Goal: Complete application form: Complete application form

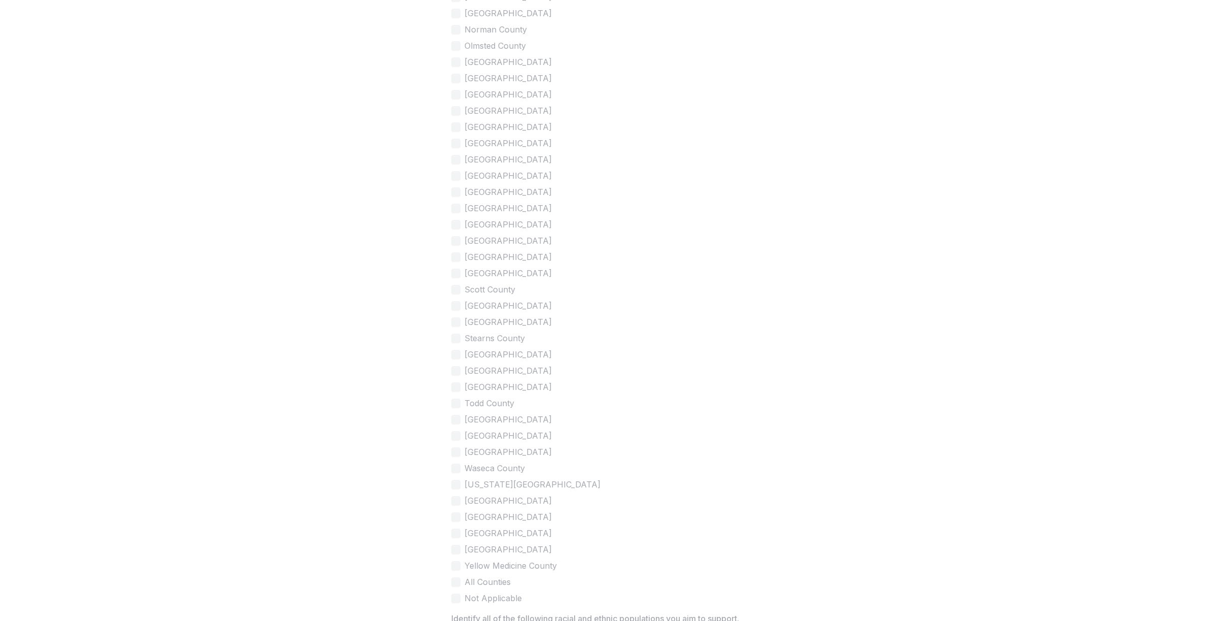
scroll to position [2116, 0]
drag, startPoint x: 281, startPoint y: 250, endPoint x: 262, endPoint y: 243, distance: 20.4
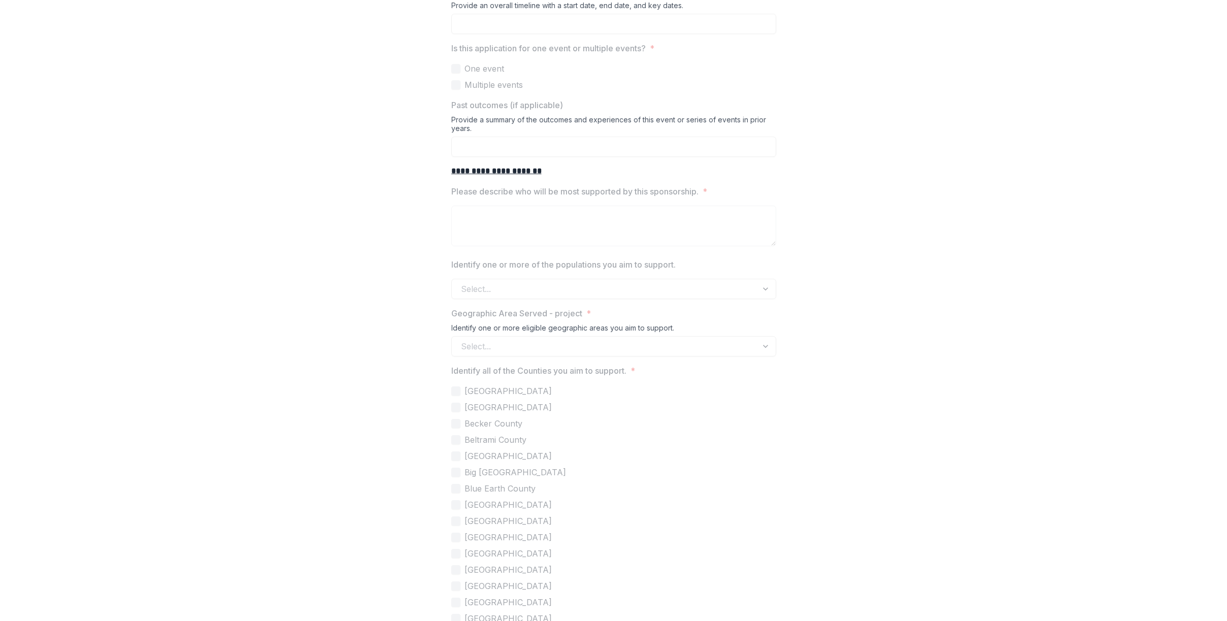
scroll to position [0, 0]
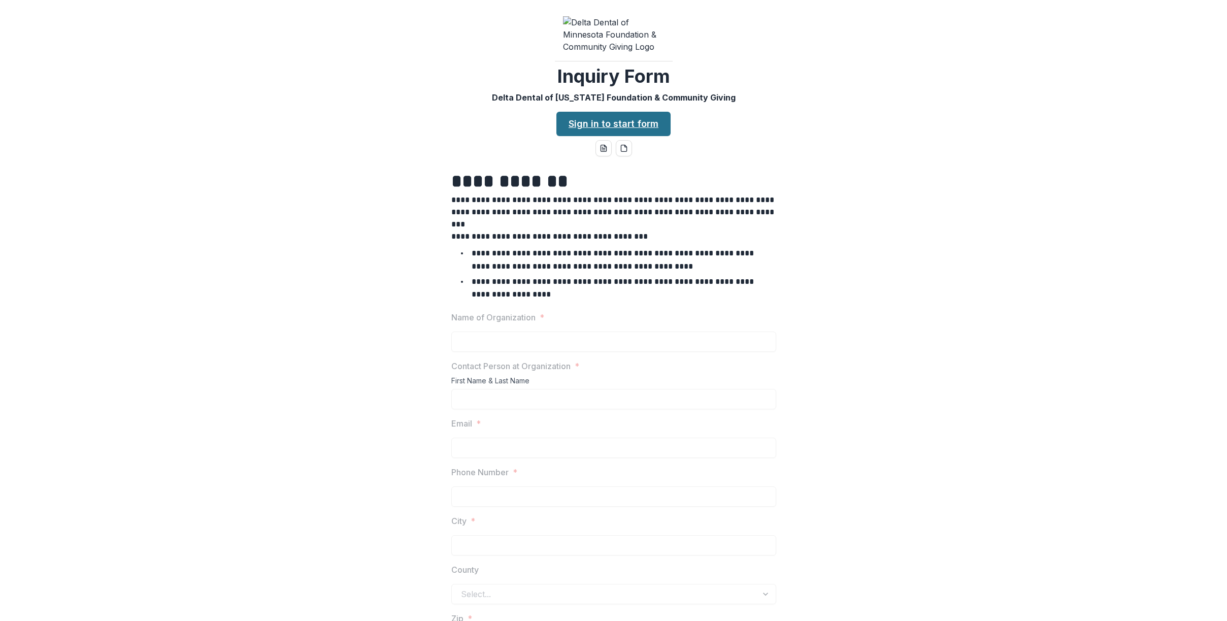
click at [641, 112] on link "Sign in to start form" at bounding box center [613, 124] width 114 height 24
click at [617, 112] on link "Sign in to start form" at bounding box center [613, 124] width 114 height 24
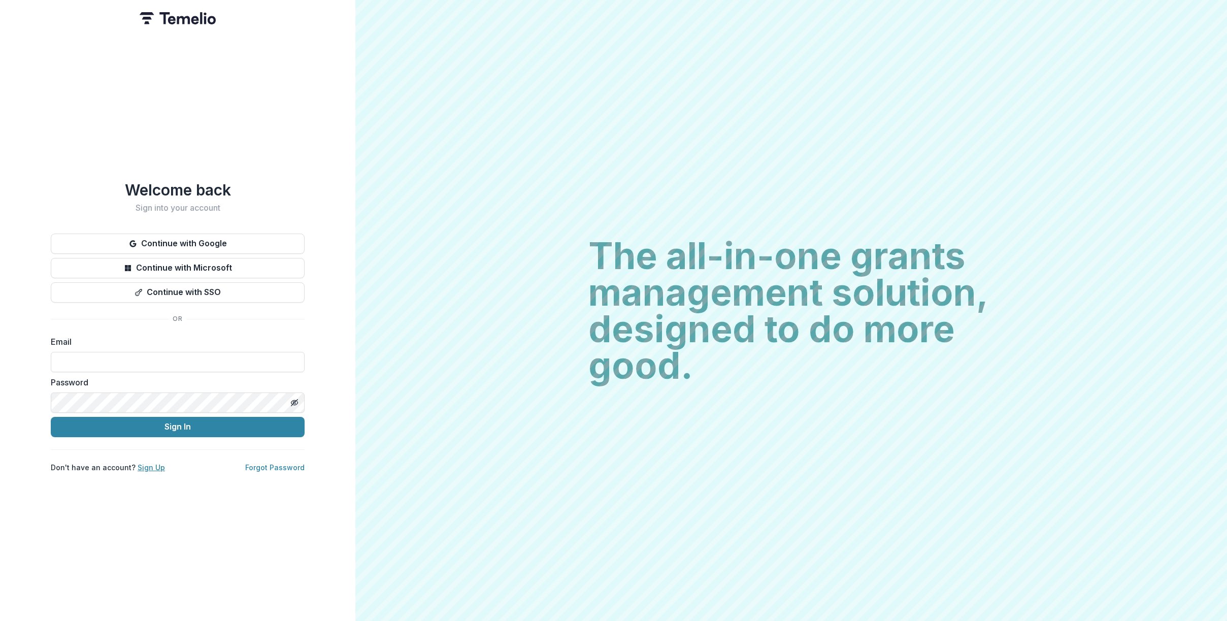
click at [147, 463] on link "Sign Up" at bounding box center [151, 467] width 27 height 9
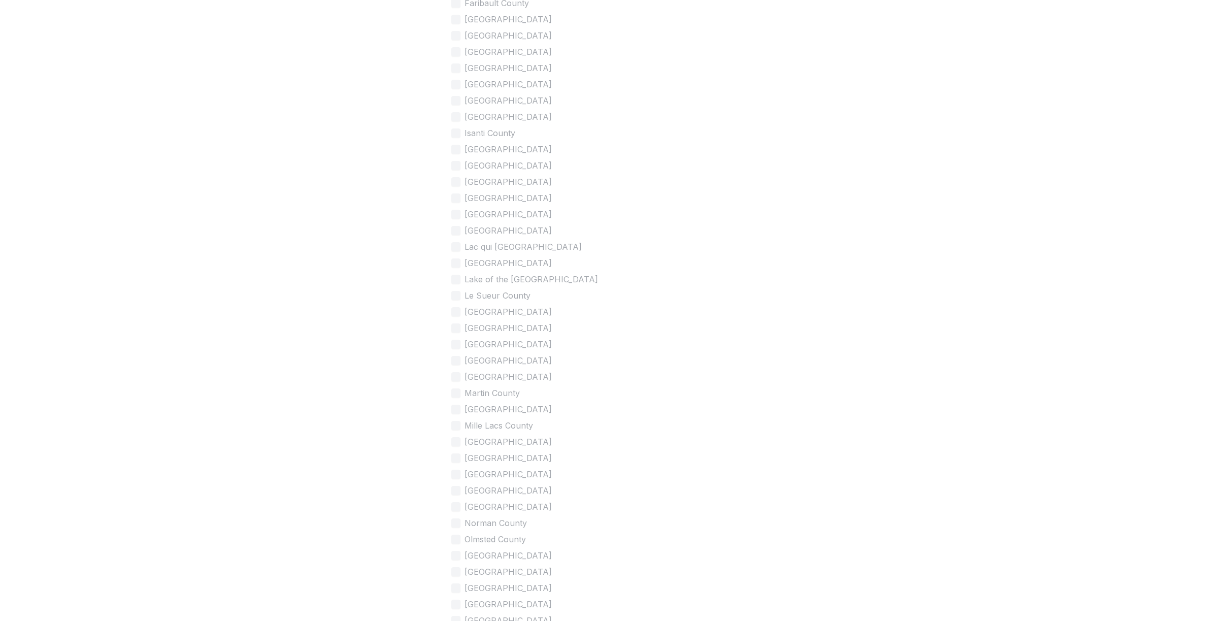
scroll to position [2436, 0]
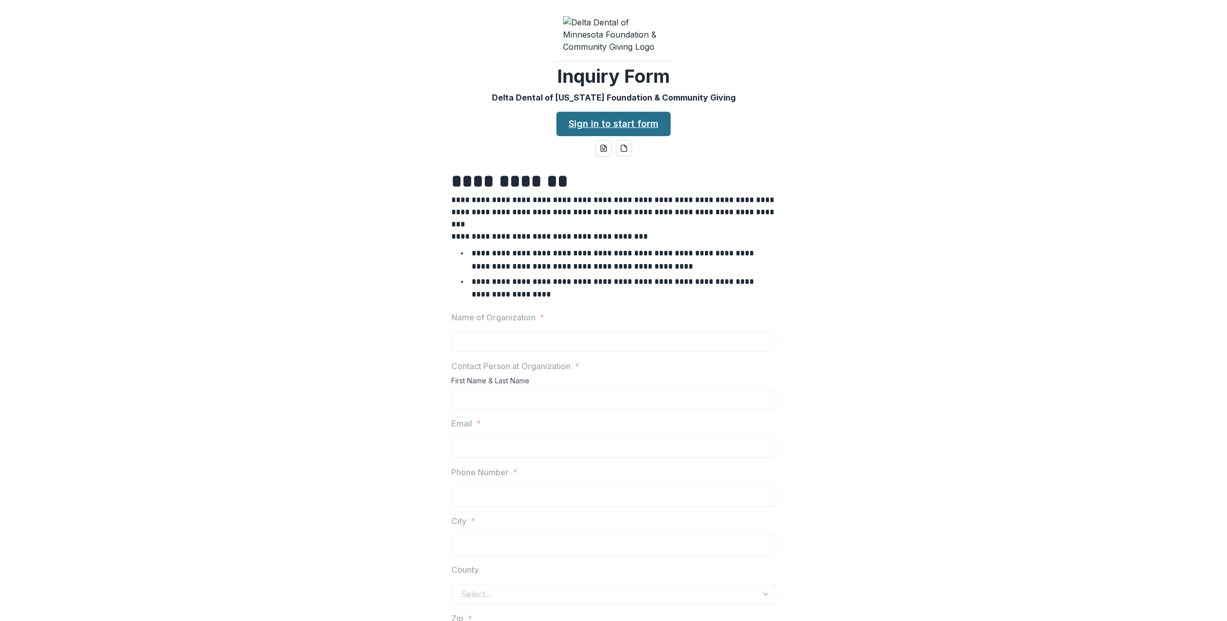
click at [648, 112] on link "Sign in to start form" at bounding box center [613, 124] width 114 height 24
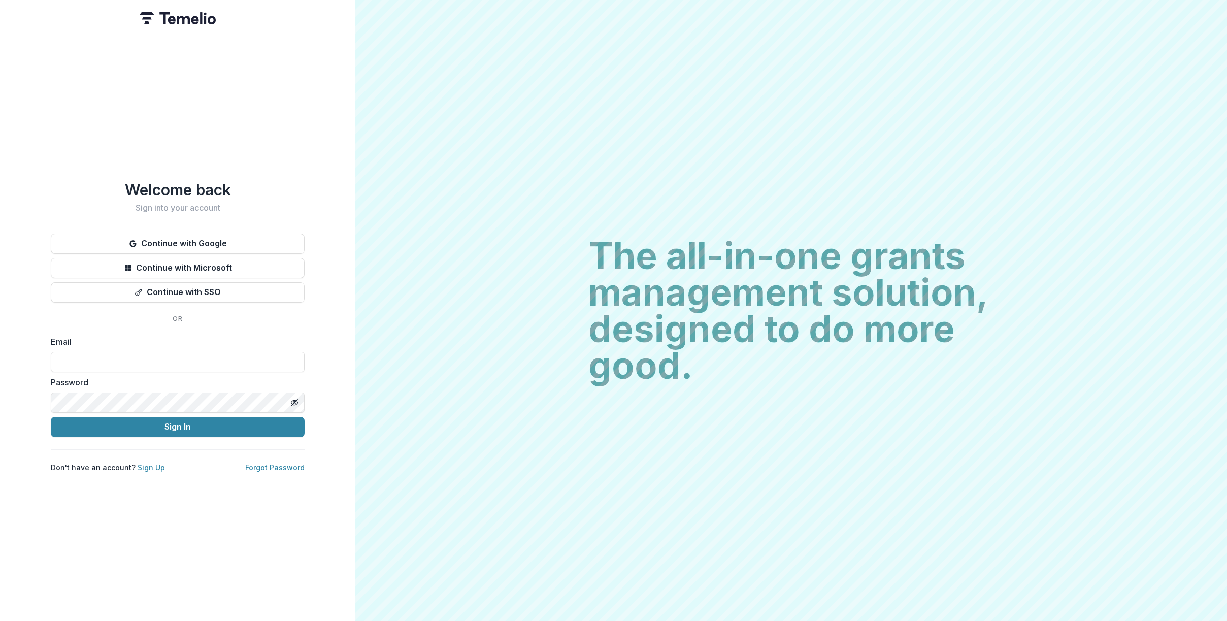
click at [147, 463] on link "Sign Up" at bounding box center [151, 467] width 27 height 9
